Goal: Information Seeking & Learning: Learn about a topic

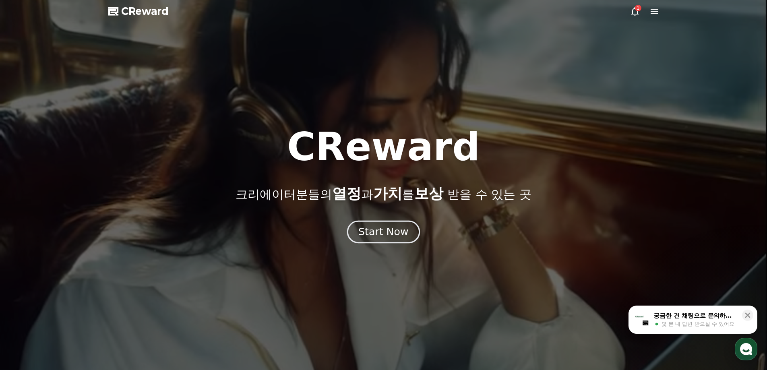
click at [394, 234] on div "Start Now" at bounding box center [383, 232] width 50 height 14
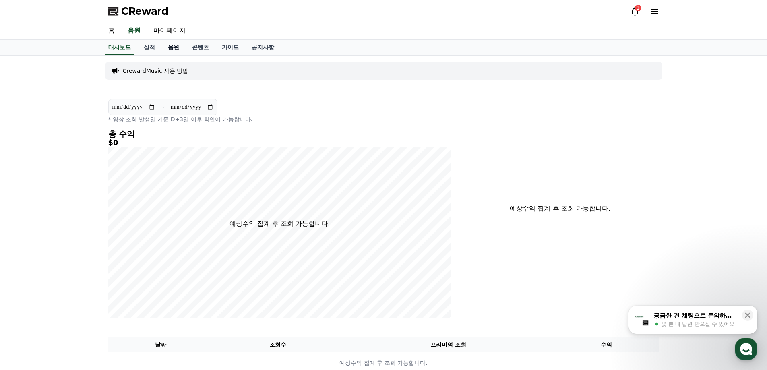
click at [175, 49] on link "음원" at bounding box center [173, 47] width 24 height 15
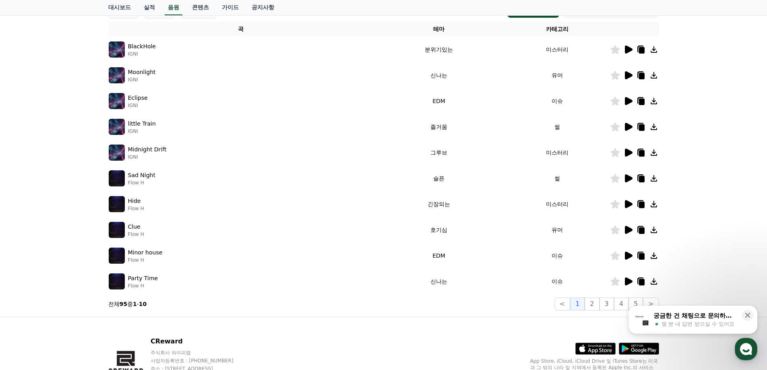
scroll to position [175, 0]
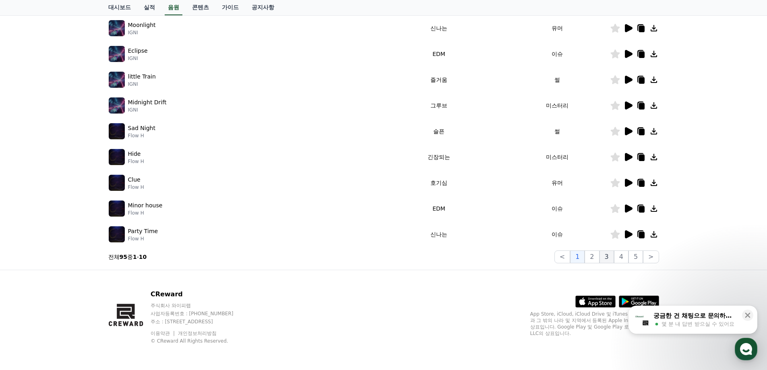
click at [609, 258] on button "3" at bounding box center [606, 256] width 14 height 13
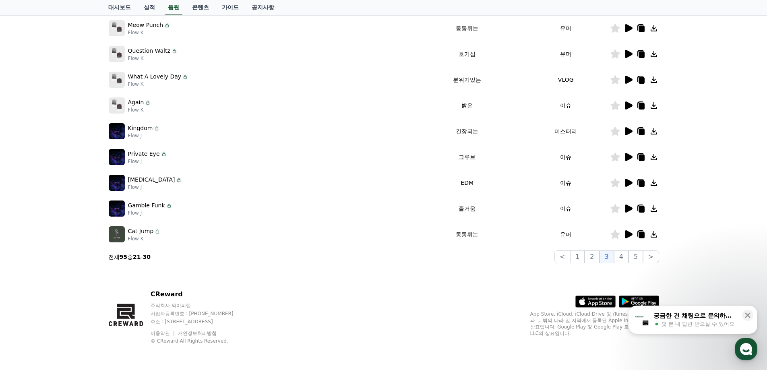
click at [628, 237] on icon at bounding box center [628, 234] width 10 height 10
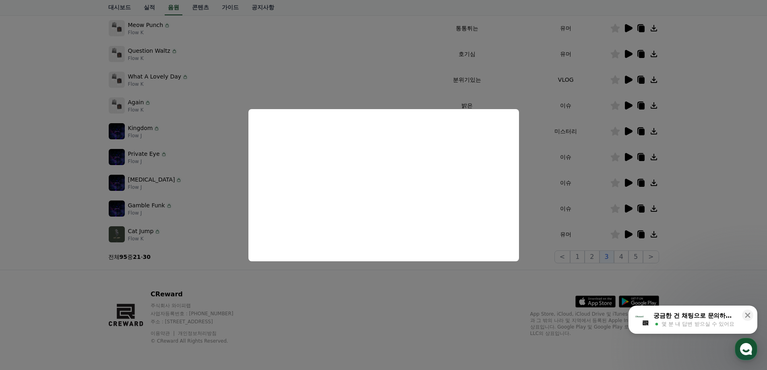
click at [406, 294] on button "close modal" at bounding box center [383, 185] width 767 height 370
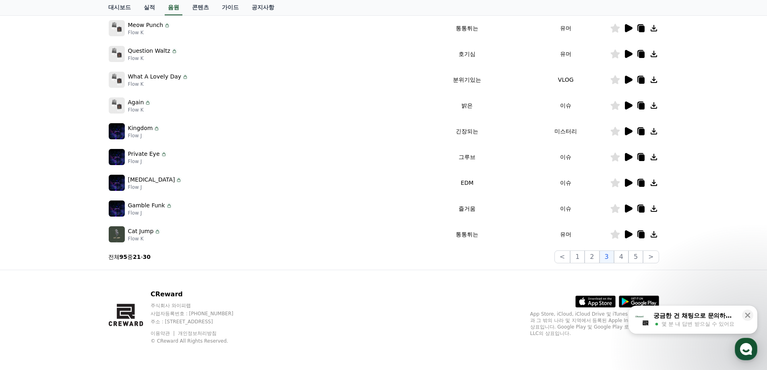
click at [407, 293] on div "CReward 주식회사 와이피랩 사업자등록번호 : [PHONE_NUMBER] 주소 : [STREET_ADDRESS] 이용약관 개인정보처리방침 …" at bounding box center [383, 320] width 563 height 100
click at [655, 235] on icon at bounding box center [654, 234] width 10 height 10
